Goal: Information Seeking & Learning: Understand process/instructions

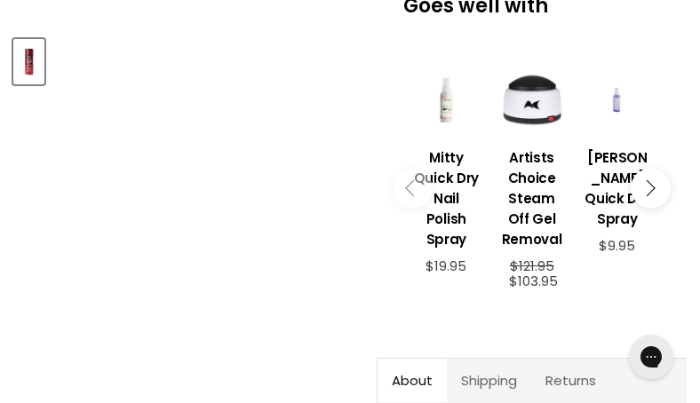
scroll to position [539, 0]
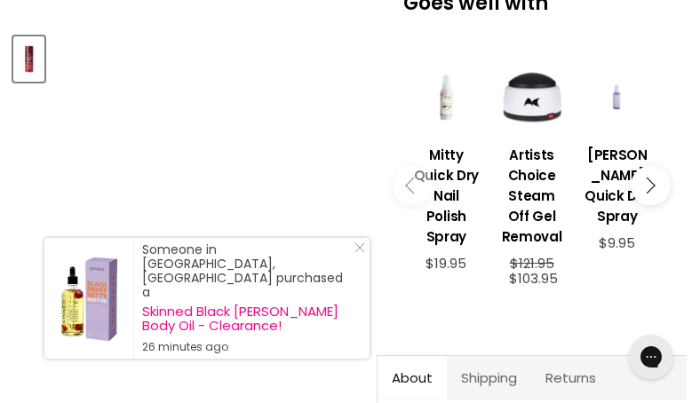
click at [653, 184] on button "Main content" at bounding box center [650, 186] width 40 height 40
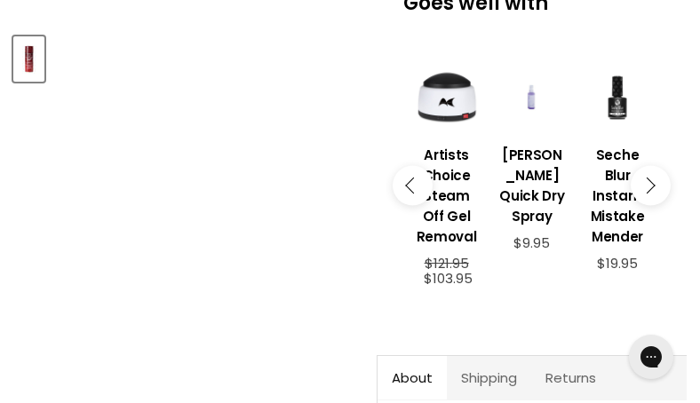
click at [656, 188] on button "Main content" at bounding box center [650, 186] width 40 height 40
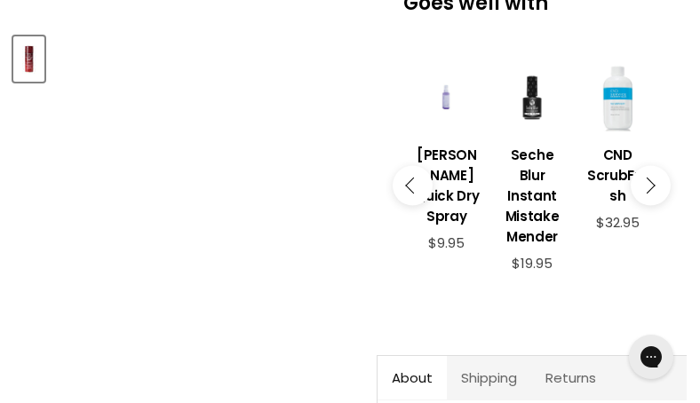
click at [656, 188] on button "Main content" at bounding box center [650, 186] width 40 height 40
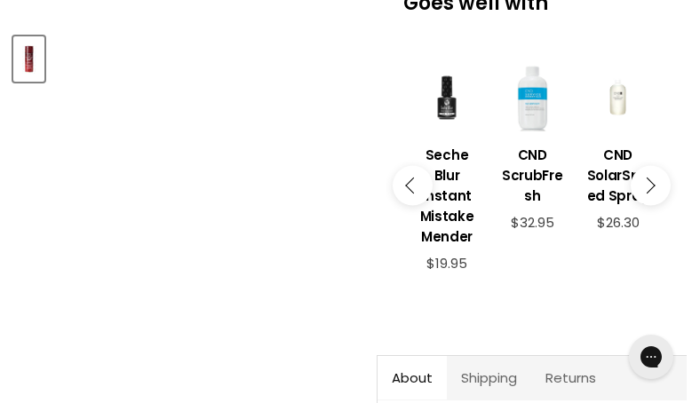
click at [656, 188] on button "Main content" at bounding box center [650, 186] width 40 height 40
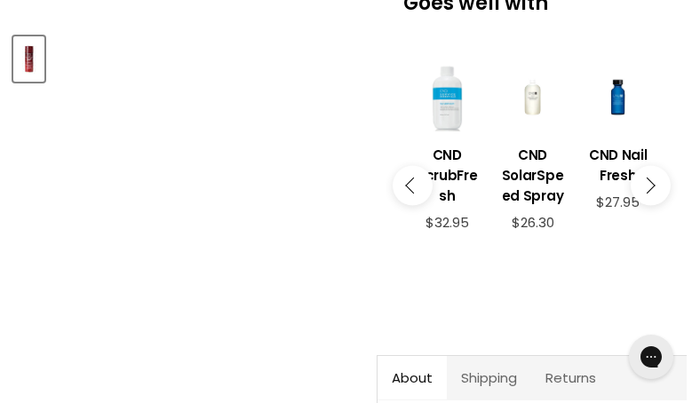
click at [656, 188] on button "Main content" at bounding box center [650, 186] width 40 height 40
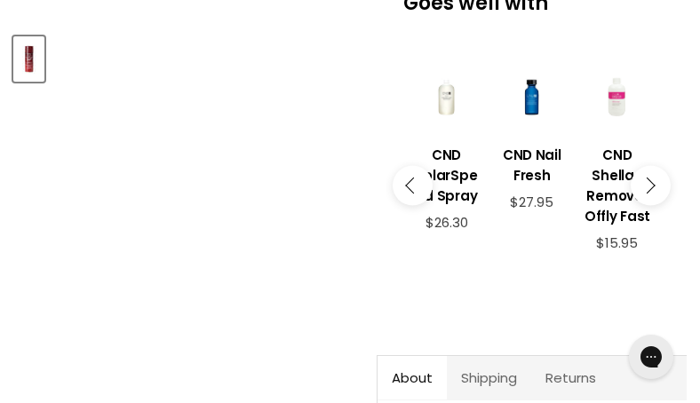
click at [656, 188] on button "Main content" at bounding box center [650, 186] width 40 height 40
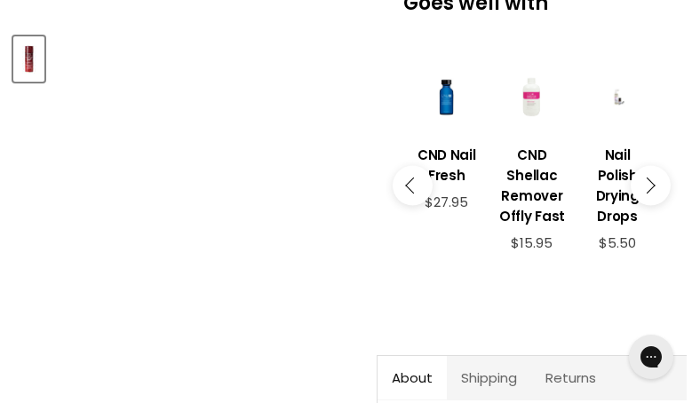
click at [656, 188] on button "Main content" at bounding box center [650, 186] width 40 height 40
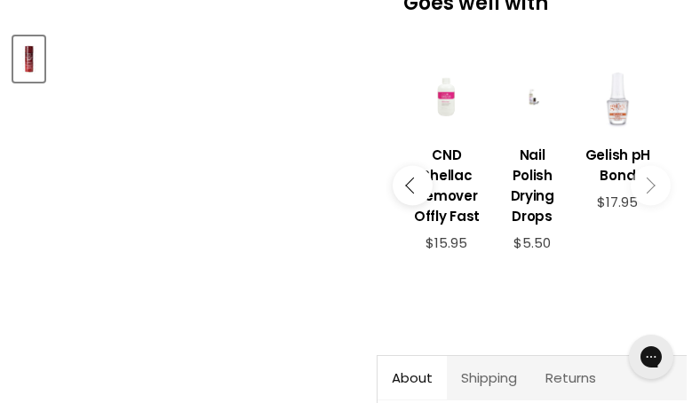
click at [656, 188] on button "Main content" at bounding box center [650, 186] width 40 height 40
click at [650, 188] on icon "Main content" at bounding box center [646, 186] width 16 height 16
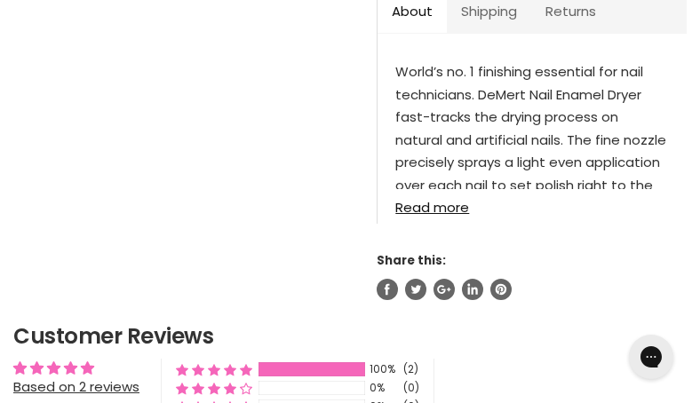
scroll to position [909, 0]
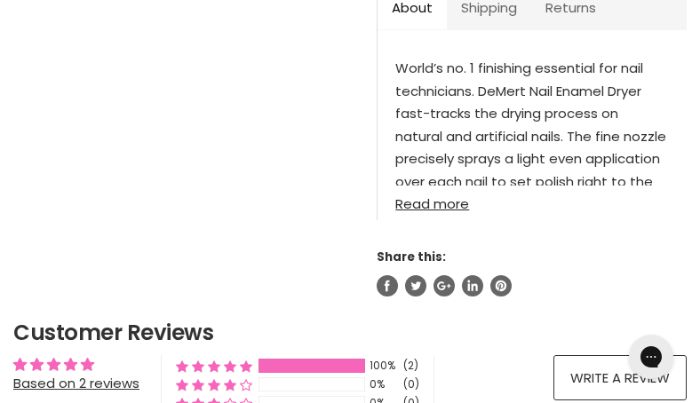
click at [446, 209] on link "Read more" at bounding box center [531, 199] width 273 height 26
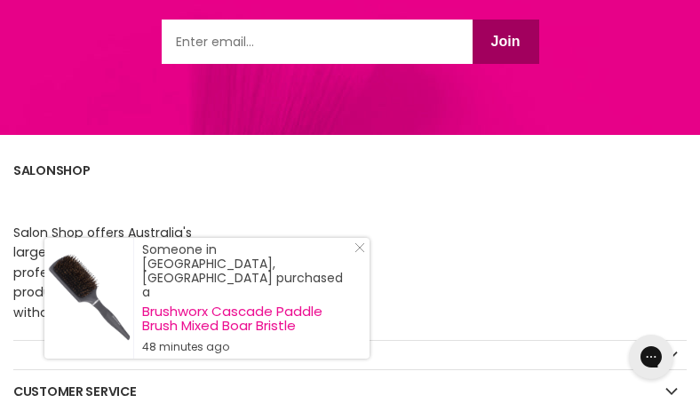
scroll to position [2940, 0]
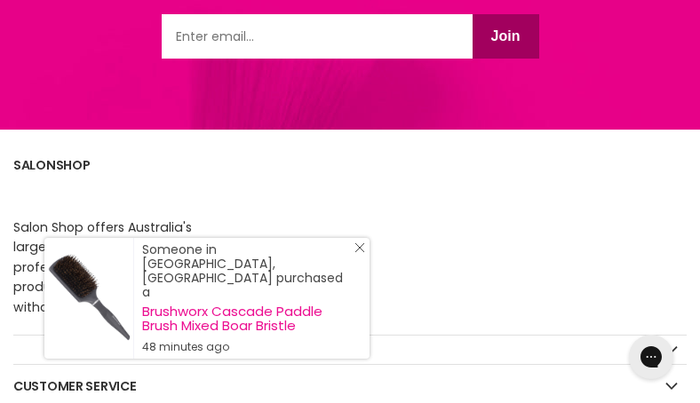
click at [362, 252] on line "Close Icon" at bounding box center [359, 247] width 9 height 9
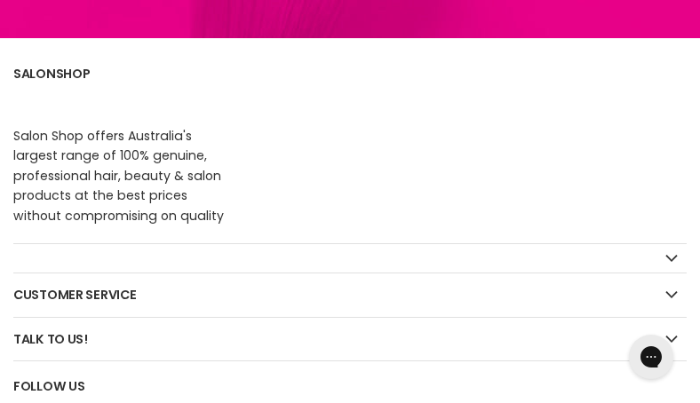
scroll to position [3032, 0]
click at [674, 292] on icon "Footer" at bounding box center [671, 294] width 12 height 7
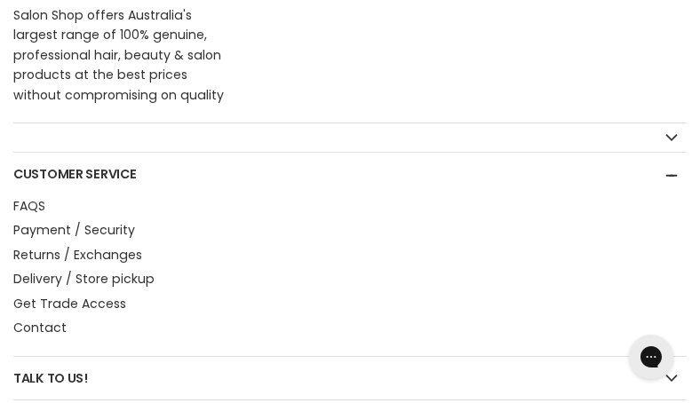
scroll to position [3154, 0]
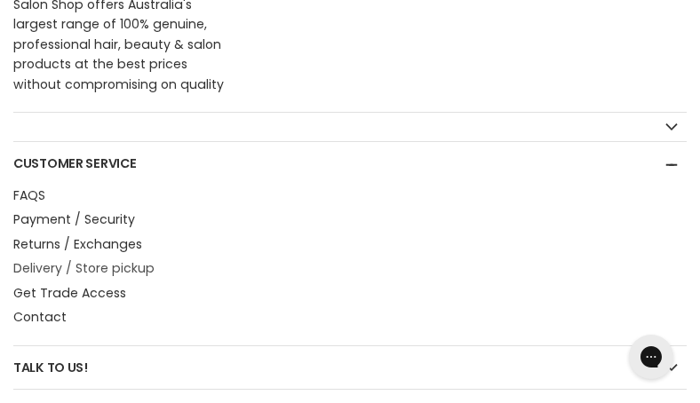
click at [134, 279] on li "Delivery / Store pickup" at bounding box center [349, 268] width 673 height 20
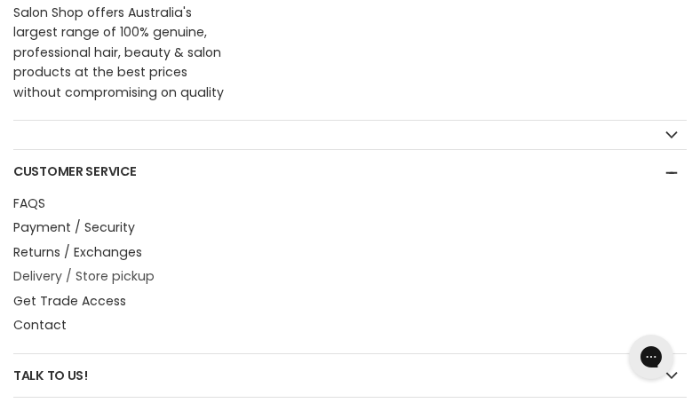
scroll to position [3161, 0]
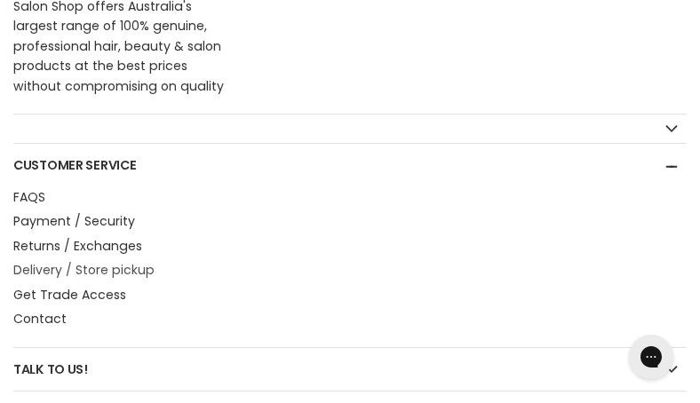
click at [130, 275] on link "Delivery / Store pickup" at bounding box center [83, 270] width 141 height 18
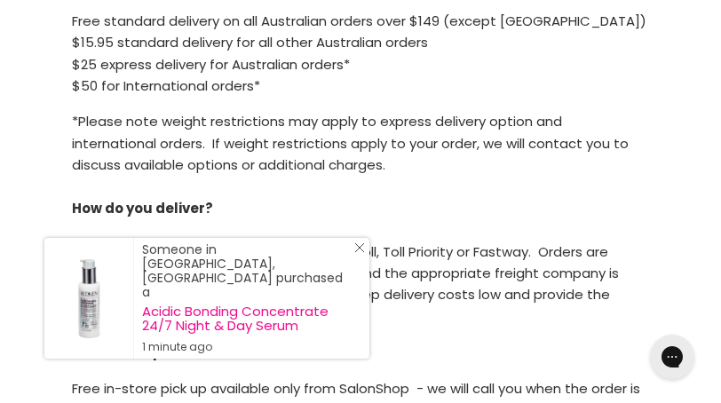
scroll to position [403, 2]
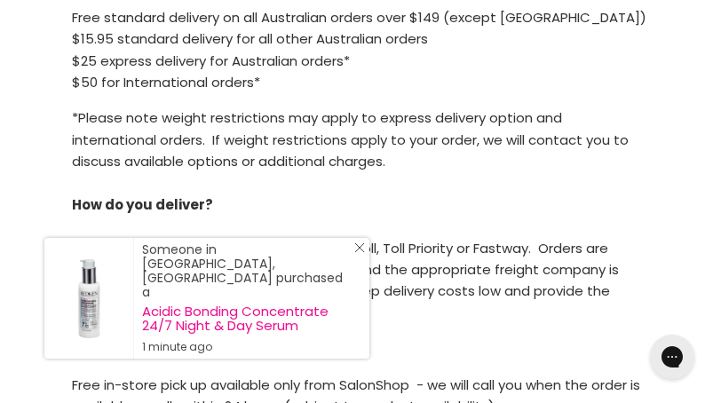
click at [359, 267] on div "Someone in South Grafton, Australia purchased a Acidic Bonding Concentrate 24/7…" at bounding box center [206, 298] width 325 height 121
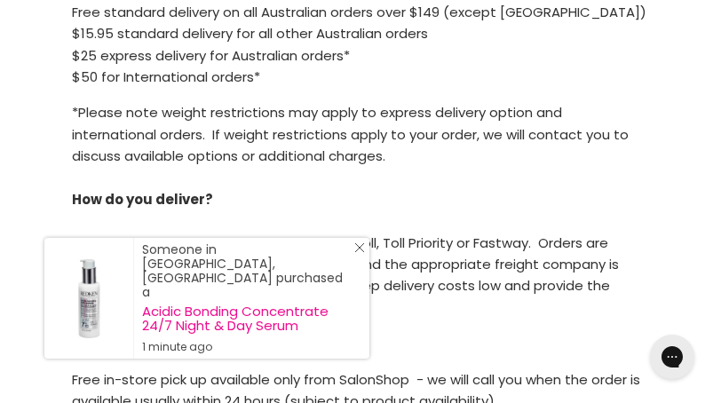
scroll to position [408, 0]
click at [359, 253] on icon "Close Icon" at bounding box center [359, 247] width 11 height 11
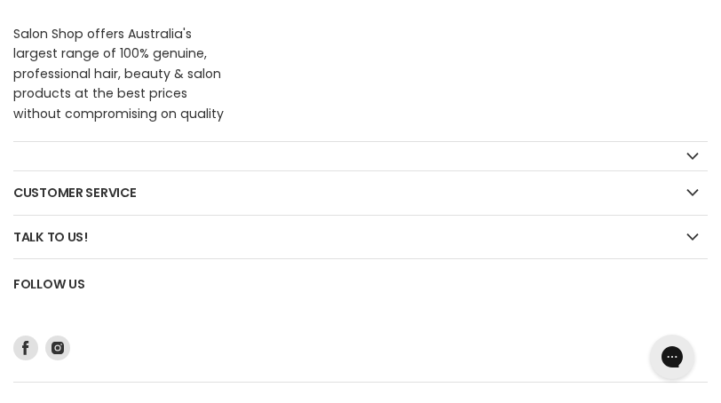
scroll to position [2402, 0]
